Goal: Check status: Check status

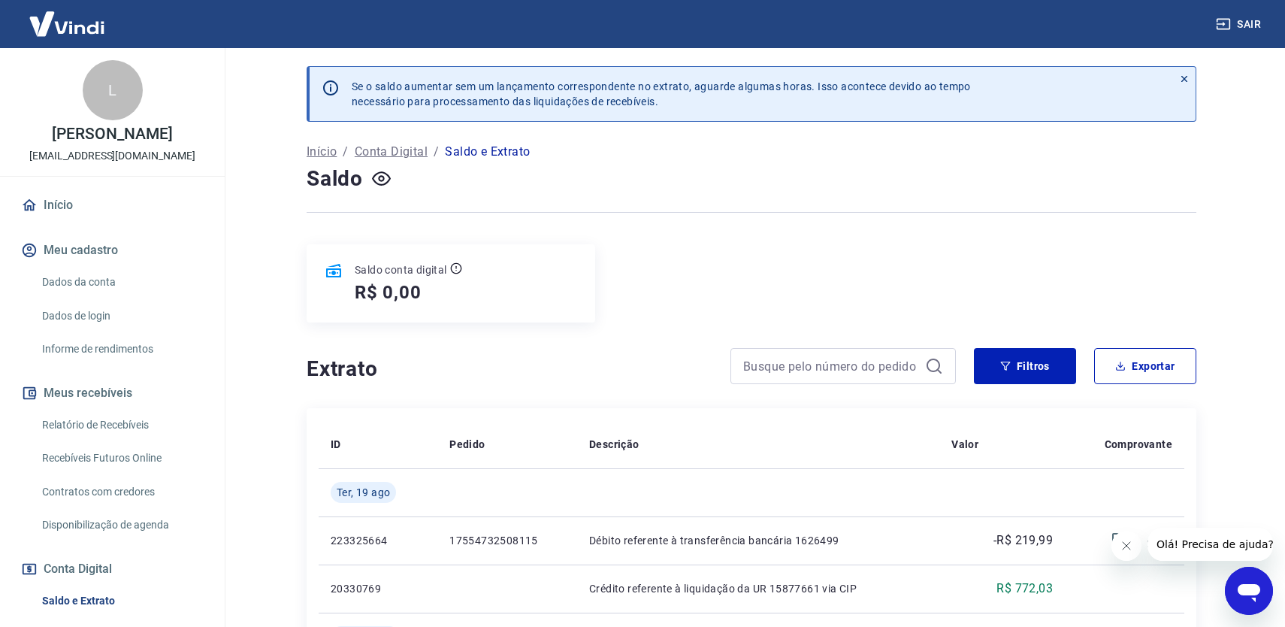
click at [548, 368] on h4 "Extrato" at bounding box center [510, 369] width 406 height 30
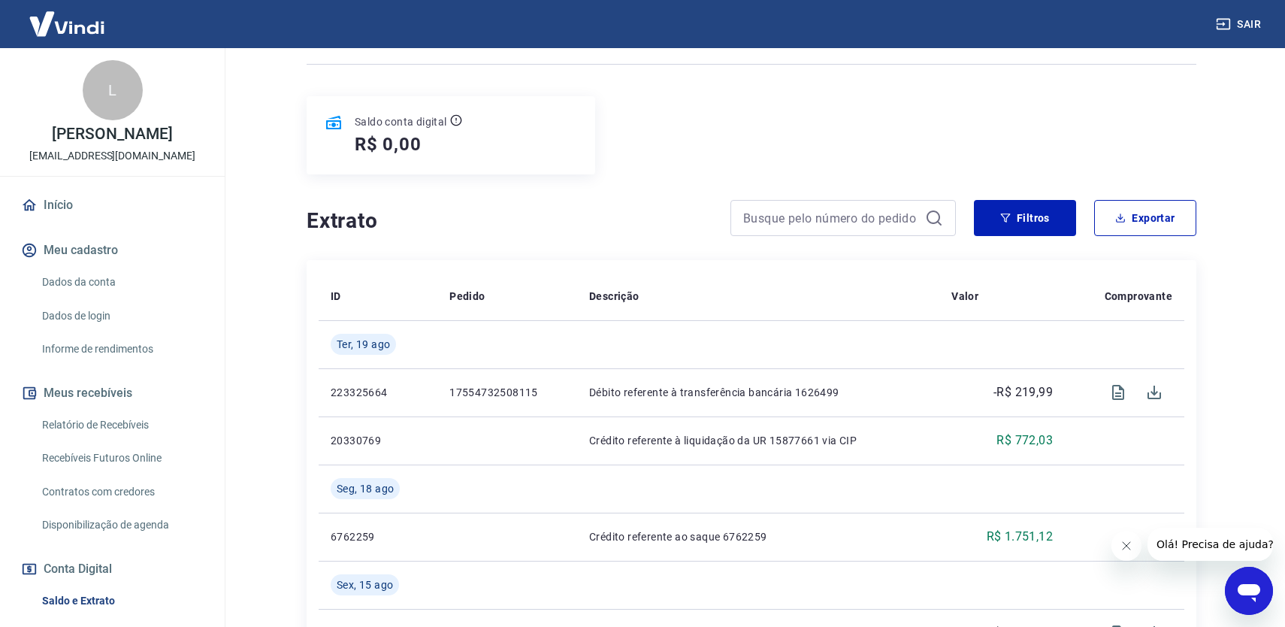
scroll to position [150, 0]
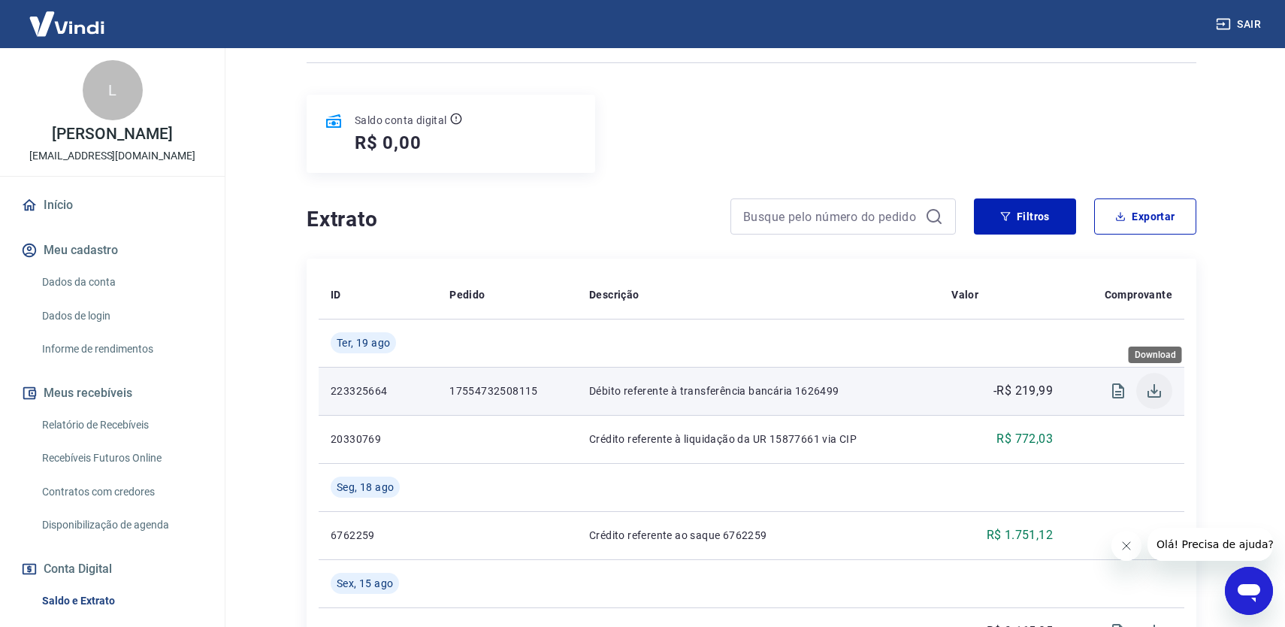
click at [1157, 398] on icon "Download" at bounding box center [1155, 391] width 14 height 14
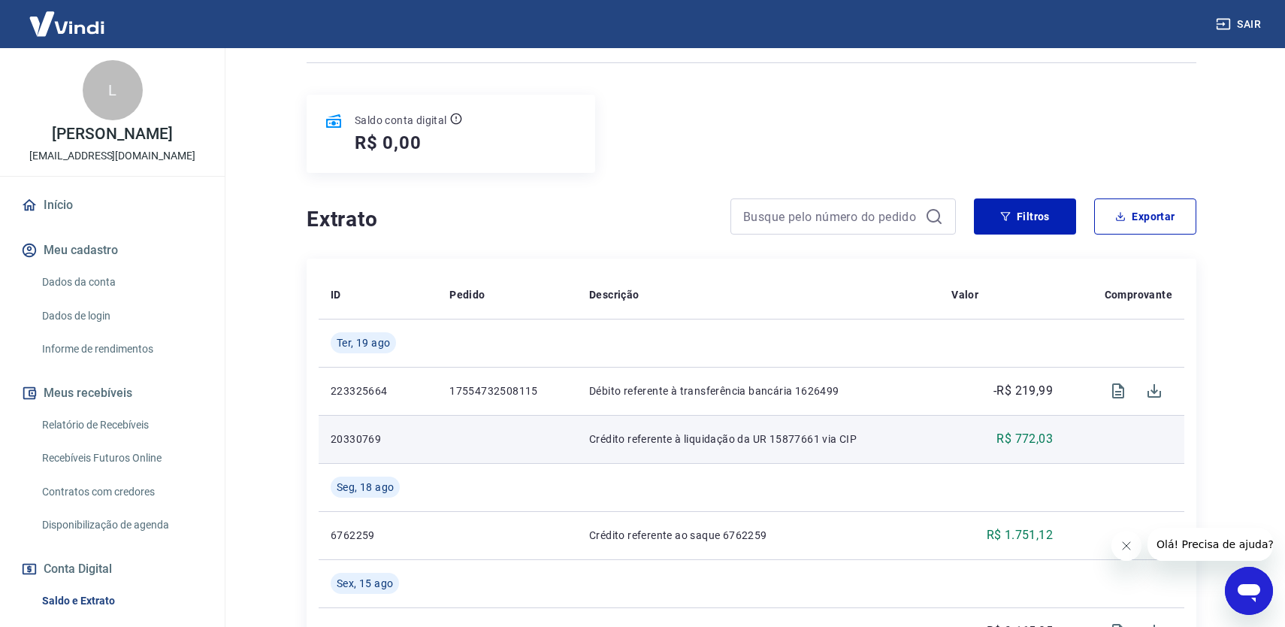
click at [503, 426] on td at bounding box center [507, 439] width 140 height 48
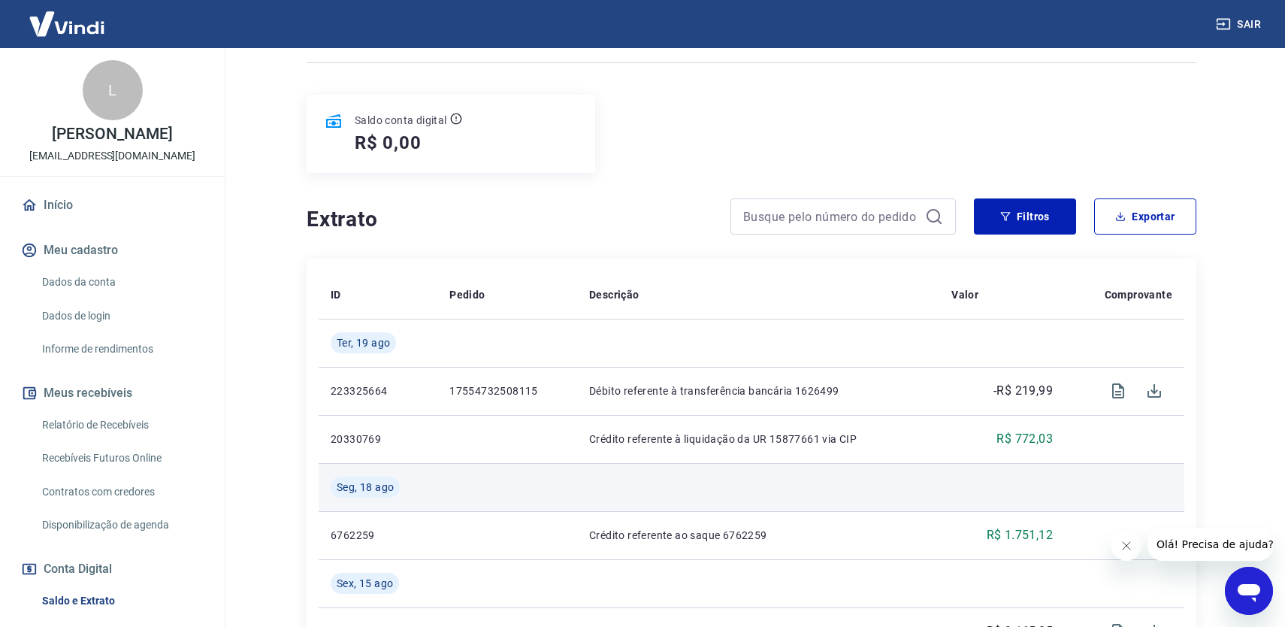
drag, startPoint x: 576, startPoint y: 429, endPoint x: 879, endPoint y: 465, distance: 305.0
click at [876, 463] on td "Crédito referente à liquidação da UR 15877661 via CIP" at bounding box center [758, 439] width 362 height 48
click at [879, 465] on td at bounding box center [758, 487] width 362 height 48
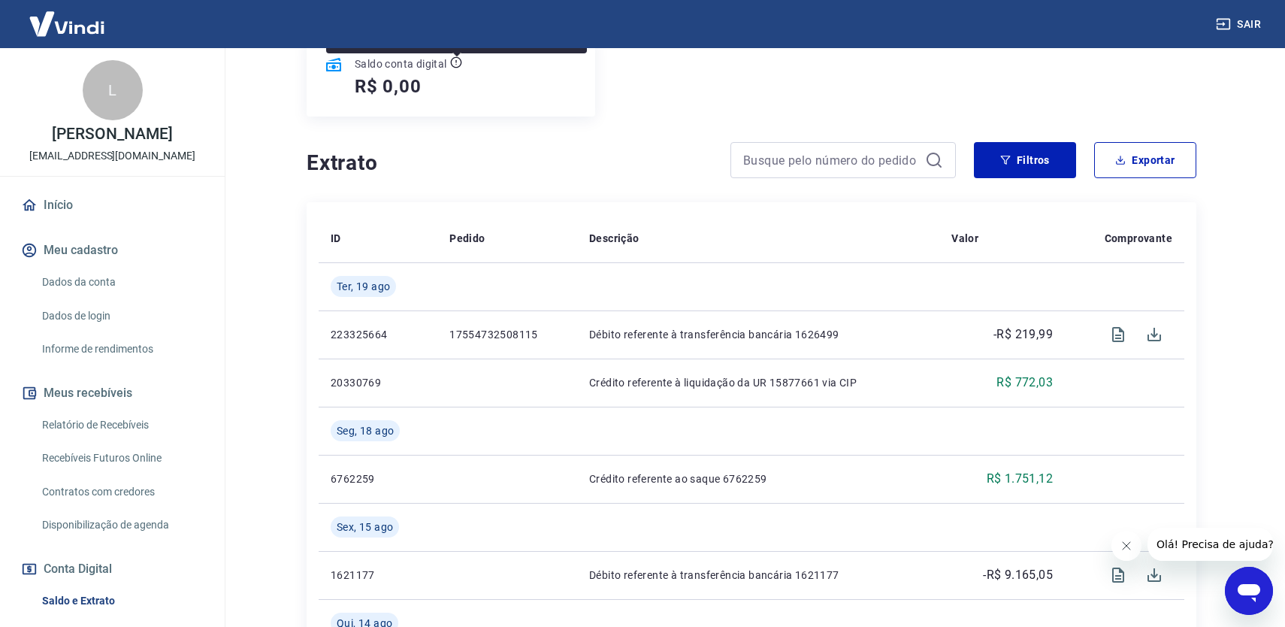
scroll to position [74, 0]
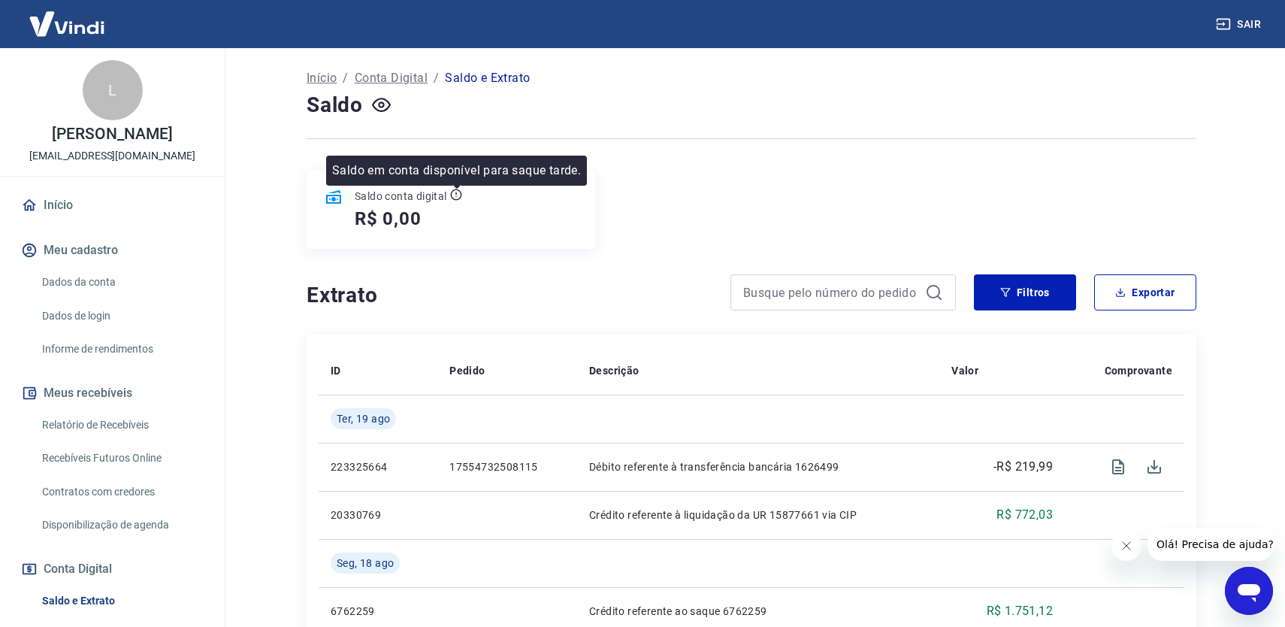
click at [575, 162] on p "Saldo em conta disponível para saque tarde." at bounding box center [456, 171] width 249 height 18
